Goal: Task Accomplishment & Management: Manage account settings

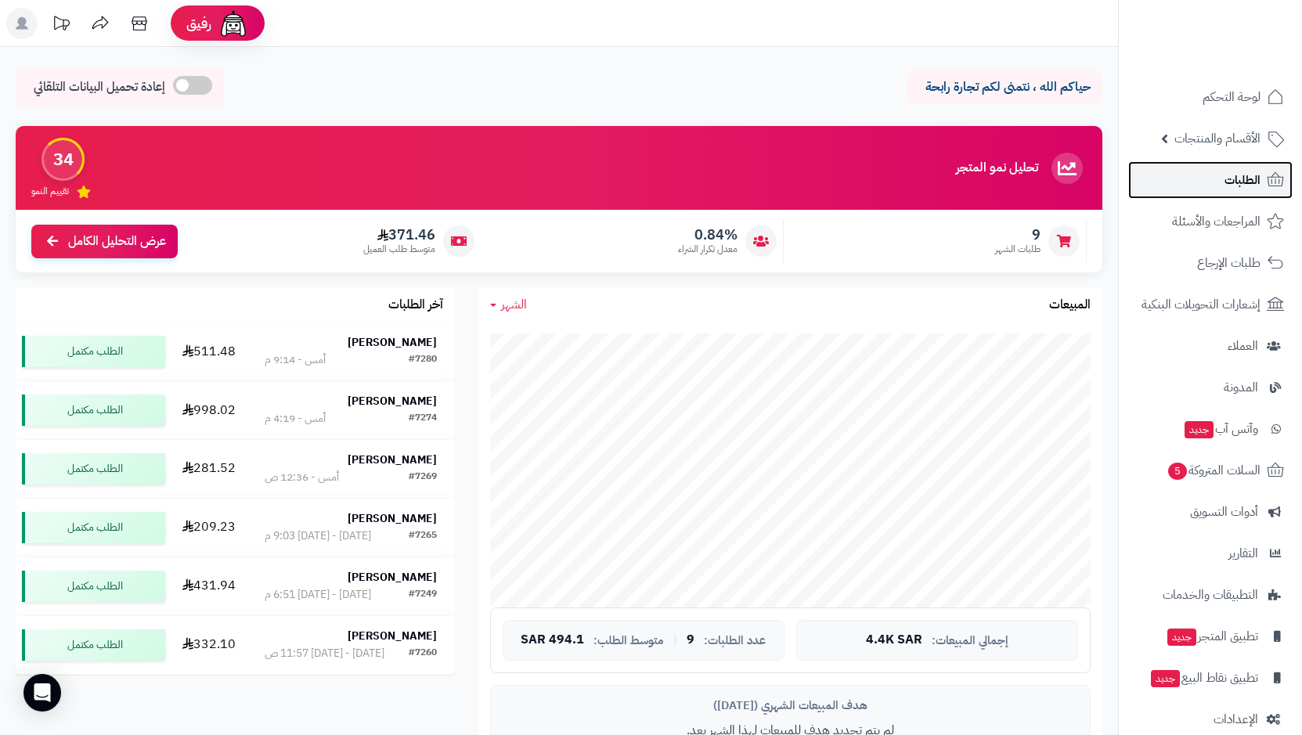
click at [1217, 175] on link "الطلبات" at bounding box center [1210, 180] width 164 height 38
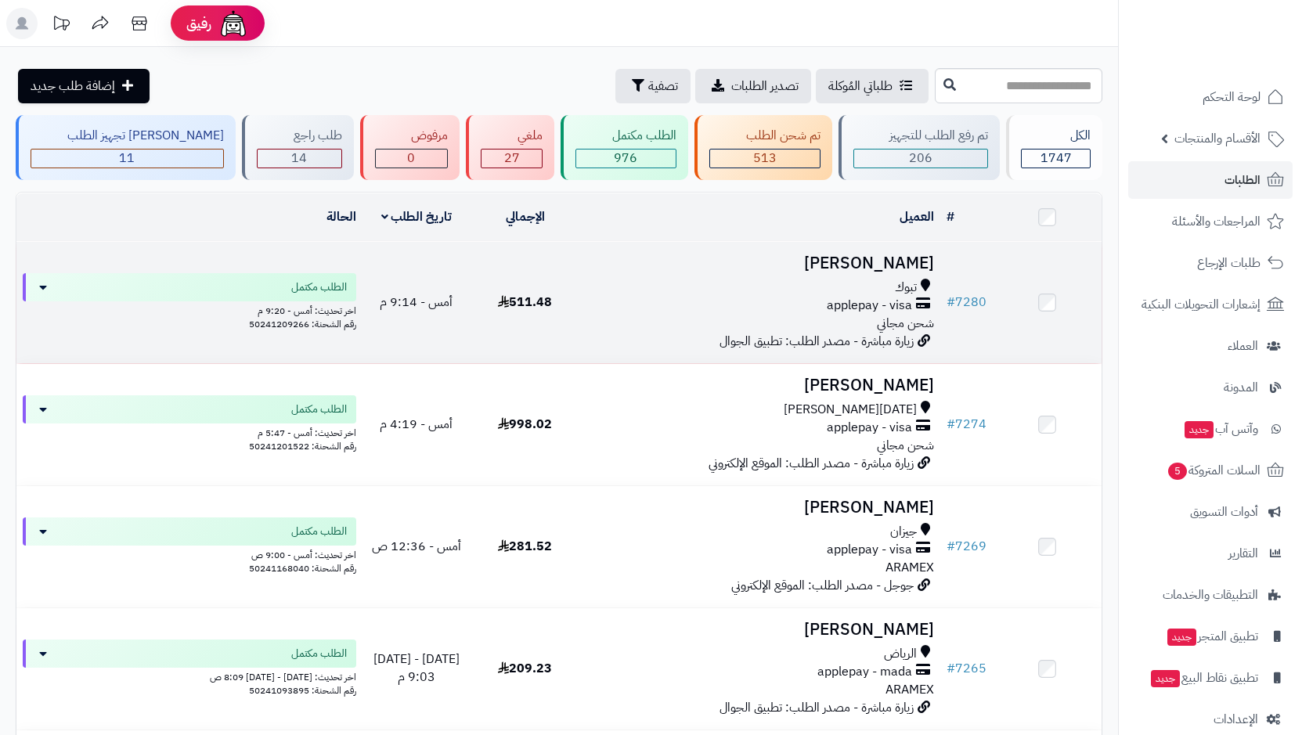
click at [864, 297] on span "applepay - visa" at bounding box center [869, 306] width 85 height 18
